Goal: Task Accomplishment & Management: Manage account settings

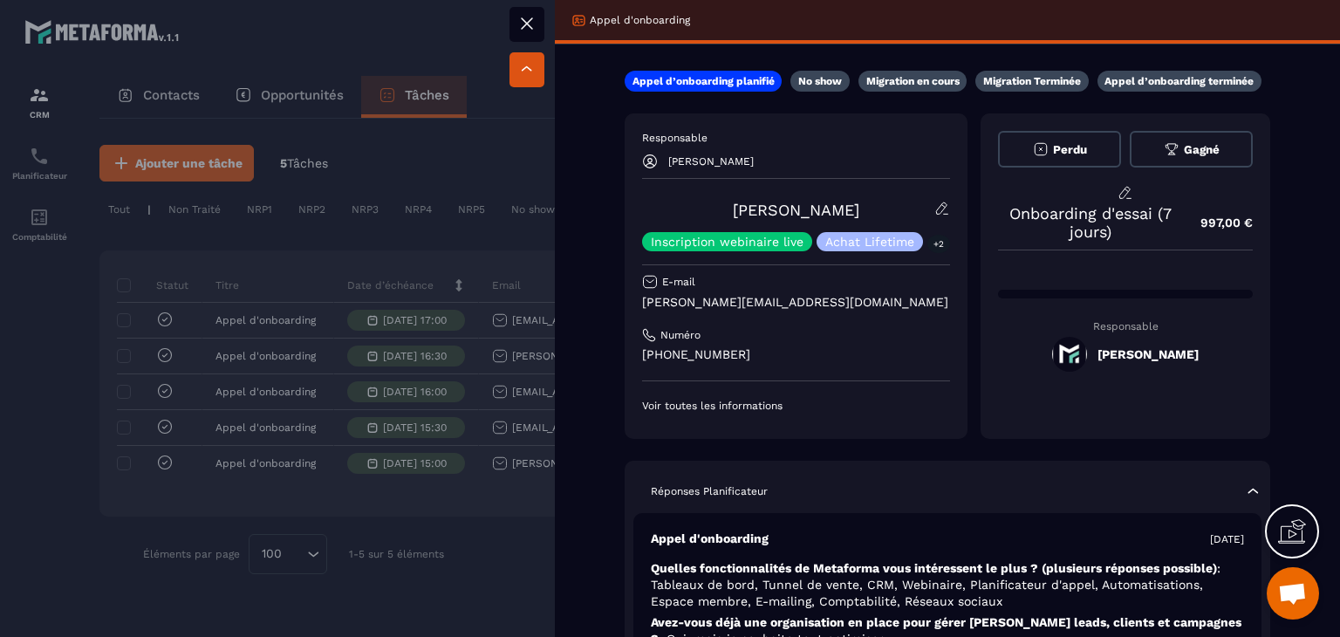
click at [457, 510] on div at bounding box center [670, 318] width 1340 height 637
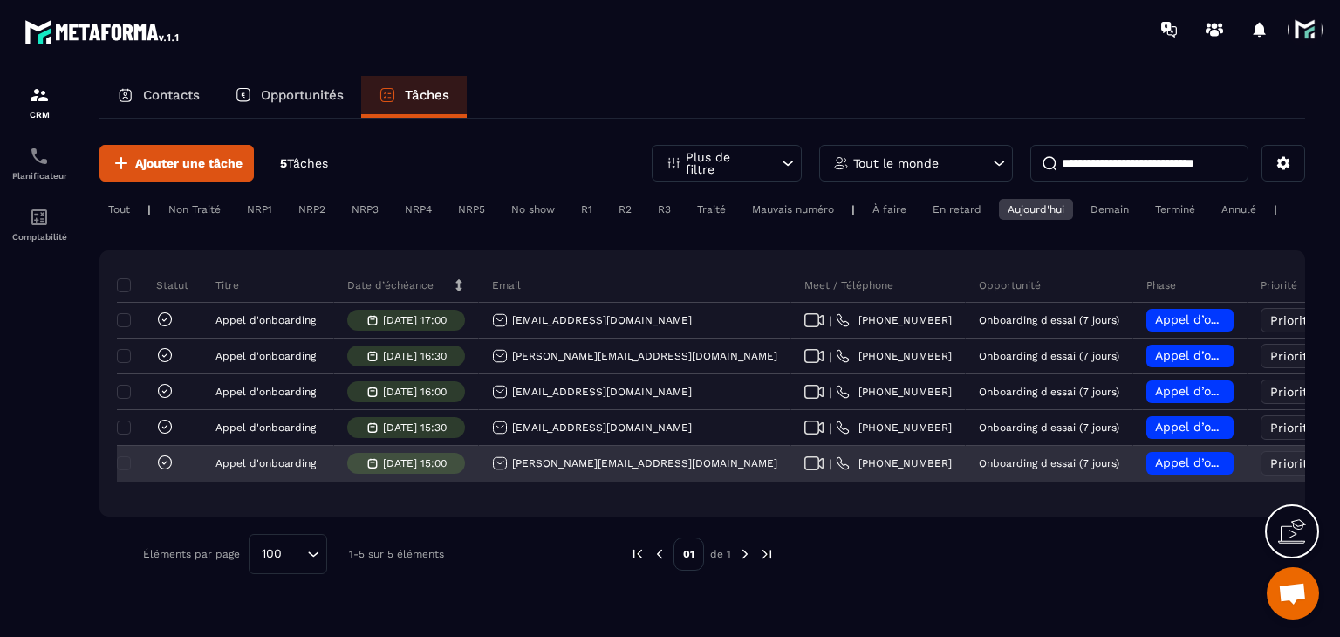
click at [805, 470] on icon at bounding box center [815, 463] width 20 height 14
click at [1155, 469] on span "Appel d’onboarding planifié" at bounding box center [1237, 463] width 165 height 14
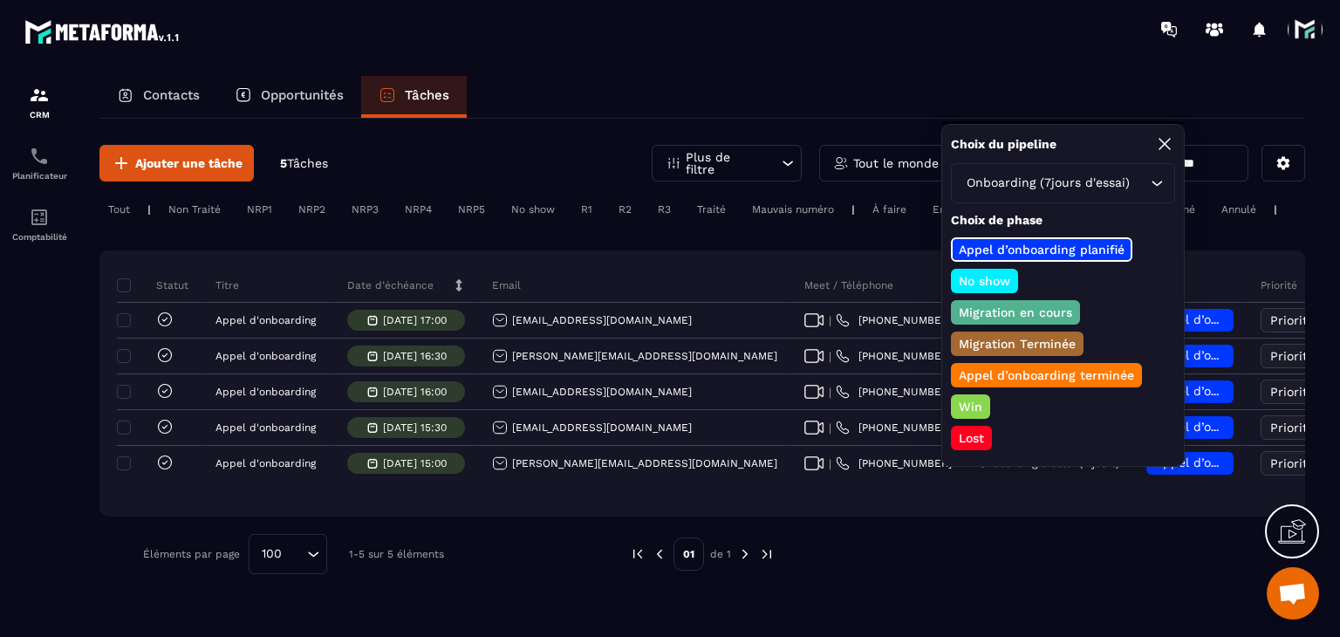
click at [1039, 373] on p "Appel d’onboarding terminée" at bounding box center [1046, 374] width 181 height 17
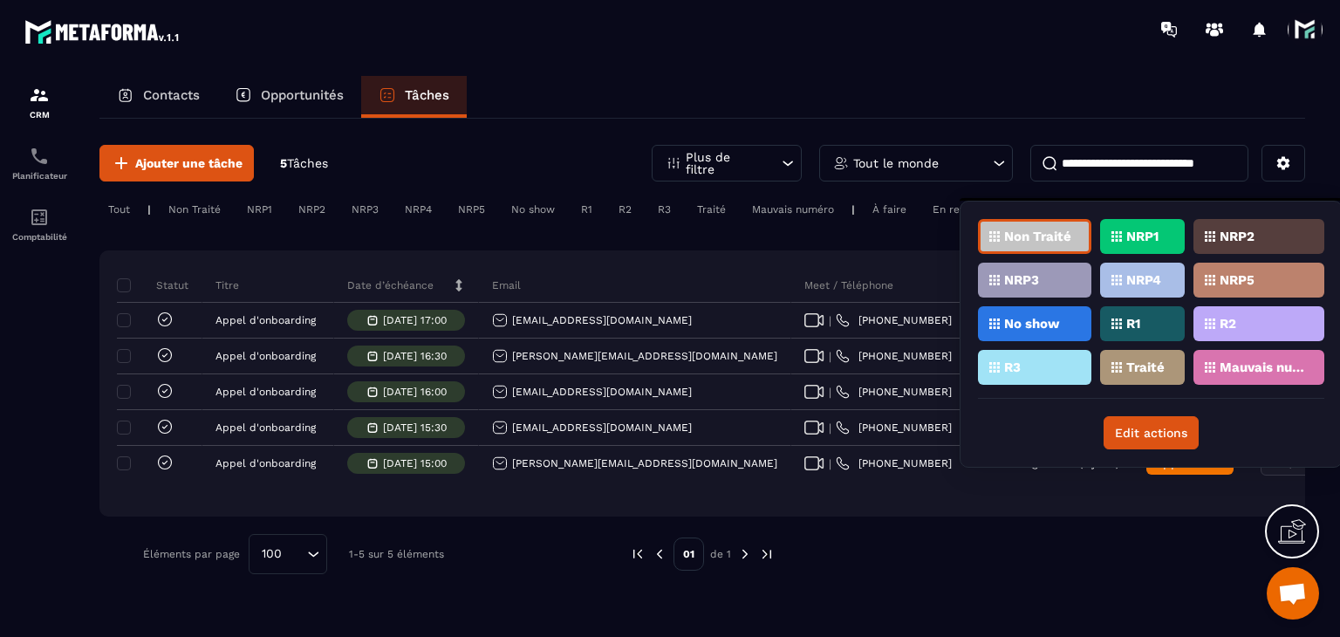
click at [1194, 241] on div "NRP1" at bounding box center [1259, 236] width 131 height 35
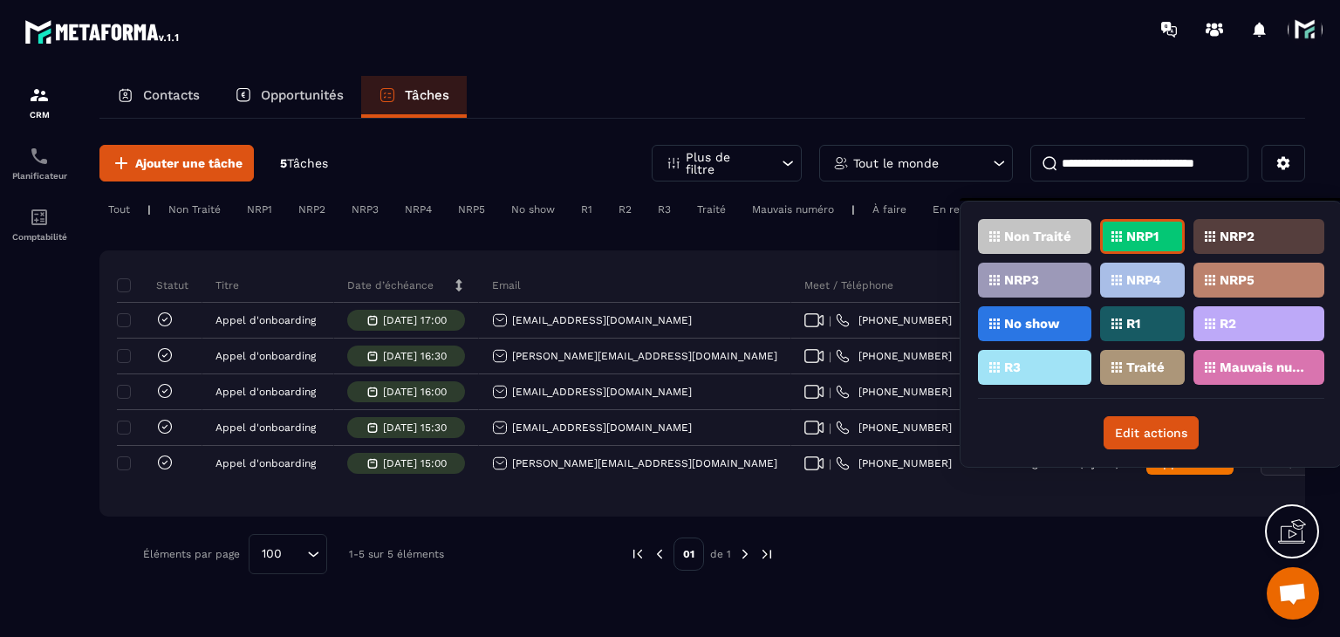
click at [1138, 367] on p "Traité" at bounding box center [1146, 367] width 38 height 12
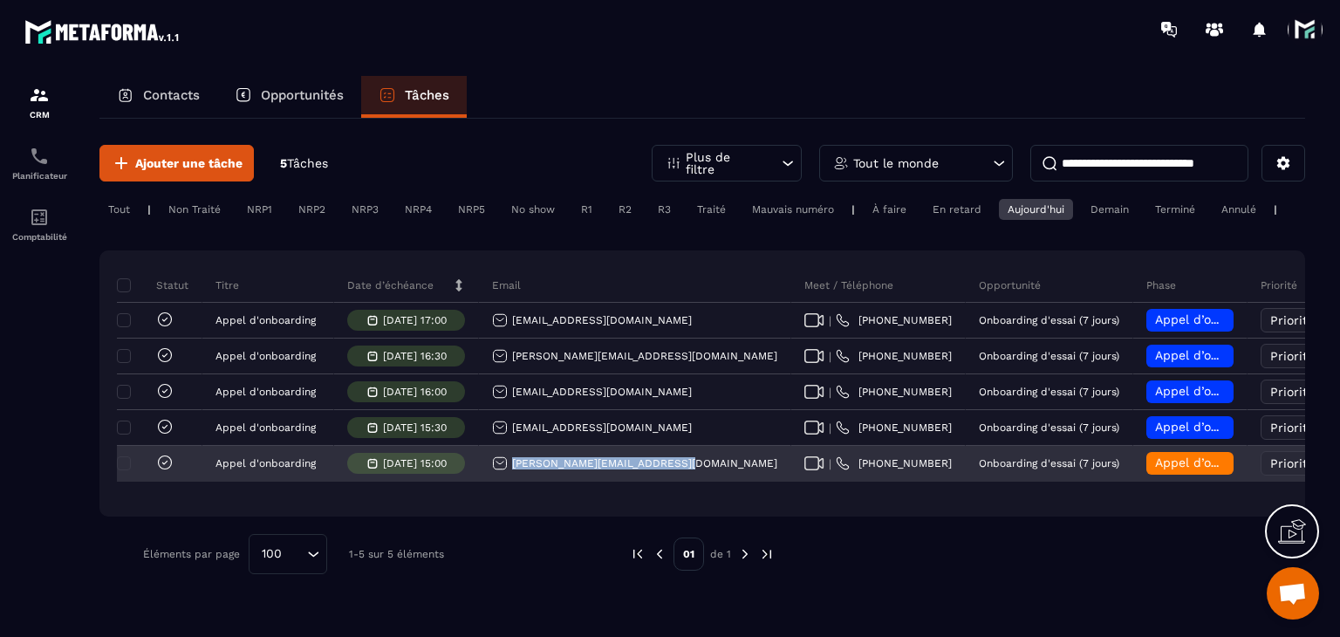
drag, startPoint x: 663, startPoint y: 478, endPoint x: 510, endPoint y: 485, distance: 153.7
click at [510, 482] on div "[PERSON_NAME][EMAIL_ADDRESS][DOMAIN_NAME]" at bounding box center [635, 464] width 312 height 35
copy p "[PERSON_NAME][EMAIL_ADDRESS][DOMAIN_NAME]"
click at [580, 471] on div "[PERSON_NAME][EMAIL_ADDRESS][DOMAIN_NAME]" at bounding box center [634, 464] width 285 height 16
